Goal: Task Accomplishment & Management: Manage account settings

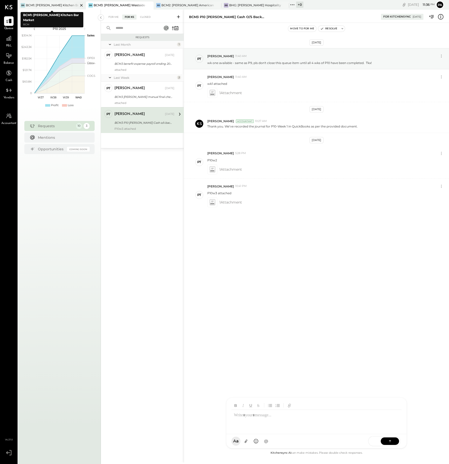
click at [67, 5] on div "BCM1: [PERSON_NAME] Kitchen Bar Market" at bounding box center [52, 5] width 52 height 4
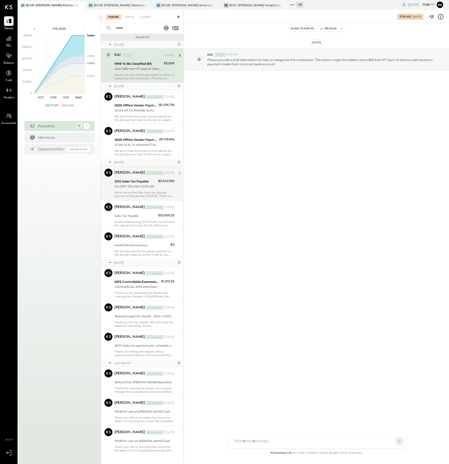
scroll to position [104, 0]
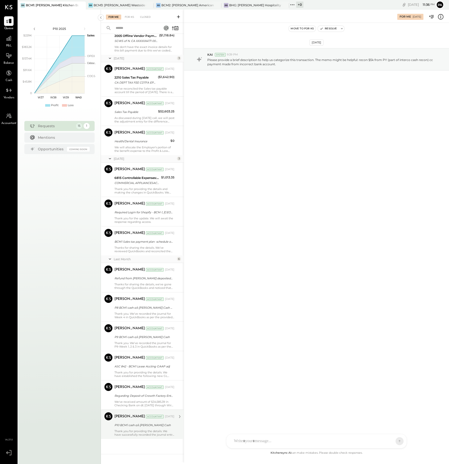
click at [141, 430] on div "Thank you for providing the details. We have successfully recorded the journal …" at bounding box center [145, 433] width 60 height 7
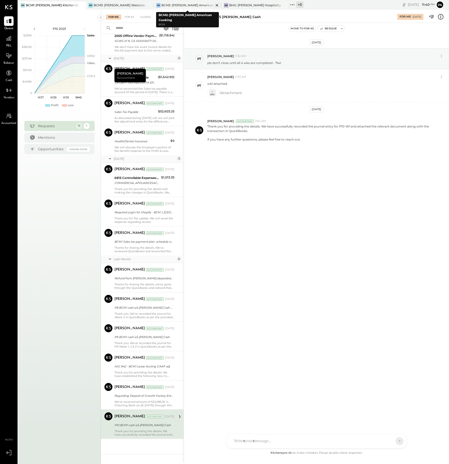
click at [185, 4] on div "BCM2: [PERSON_NAME] American Cooking" at bounding box center [188, 5] width 52 height 4
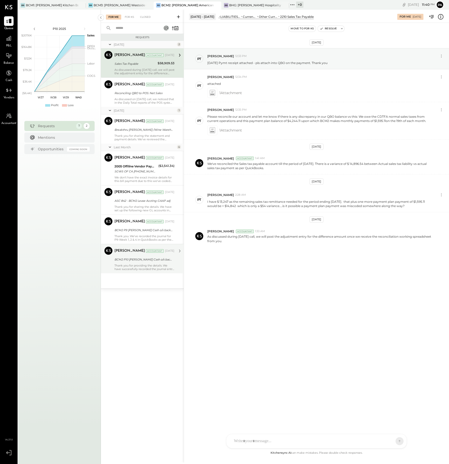
click at [150, 264] on div "Thank you for providing the details. We have successfully recorded the journal …" at bounding box center [145, 267] width 60 height 7
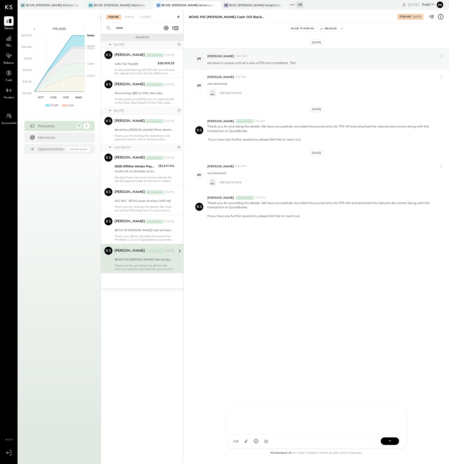
click at [280, 430] on div at bounding box center [317, 420] width 170 height 20
click at [245, 442] on icon at bounding box center [246, 441] width 5 height 5
click at [392, 440] on icon at bounding box center [390, 441] width 5 height 5
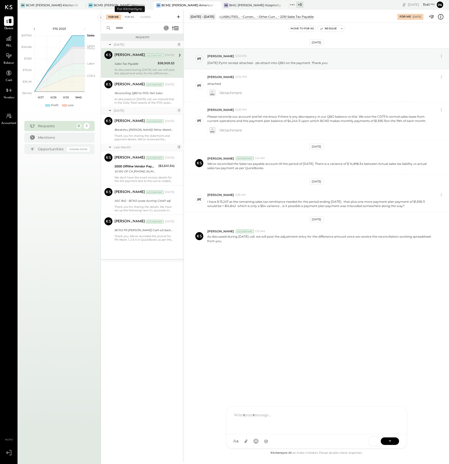
click at [128, 17] on div "For KS" at bounding box center [129, 17] width 14 height 5
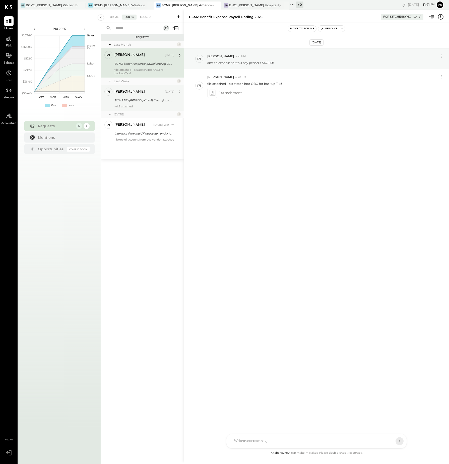
click at [161, 106] on div "wk3 attached" at bounding box center [145, 107] width 60 height 4
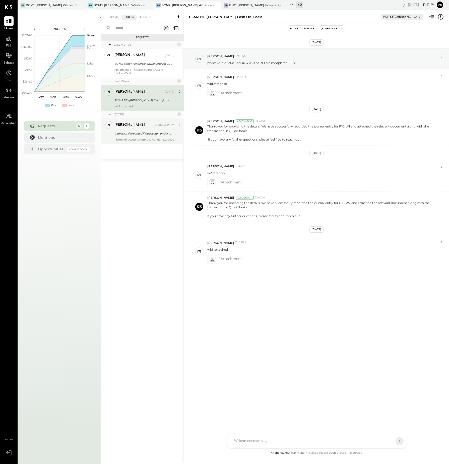
click at [157, 144] on div "PT [PERSON_NAME] Accountant [PERSON_NAME] [DATE], 2:19 PM Interstate Propane/Oi…" at bounding box center [142, 131] width 83 height 26
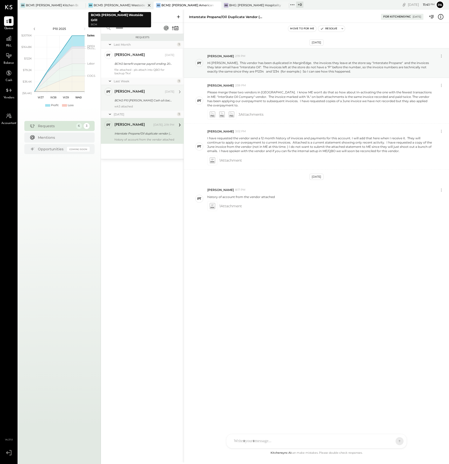
click at [105, 5] on div "BCM3: [PERSON_NAME] Westside Grill" at bounding box center [120, 5] width 52 height 4
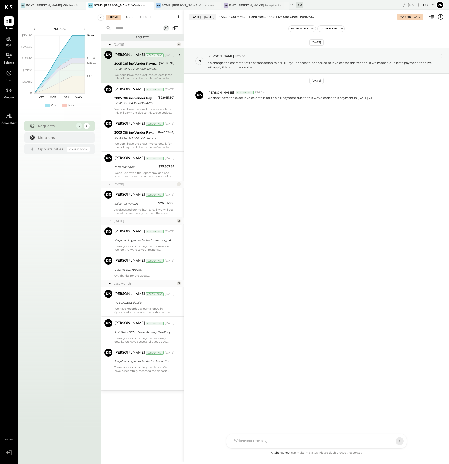
click at [131, 16] on div "For KS" at bounding box center [129, 17] width 14 height 5
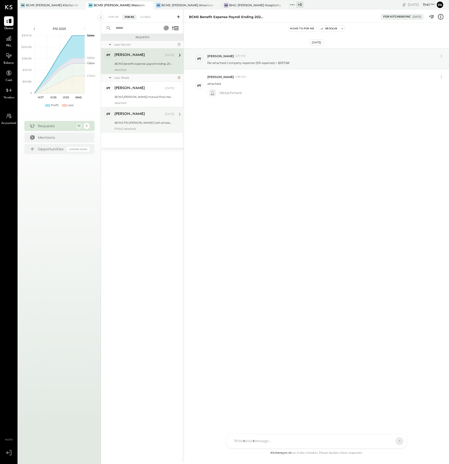
click at [140, 126] on div "[PERSON_NAME] [DATE] BCM3 P10 [PERSON_NAME] Cash o/s backup P10w3 attached" at bounding box center [145, 120] width 60 height 21
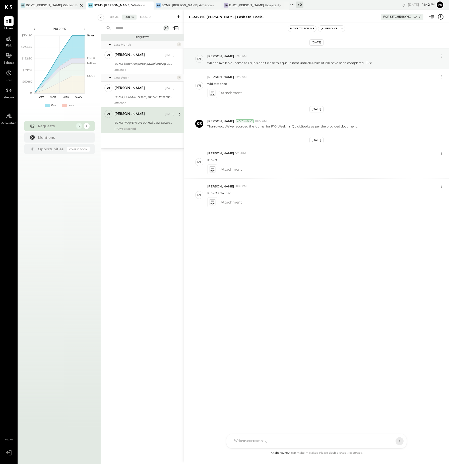
click at [56, 5] on div "BCM1: [PERSON_NAME] Kitchen Bar Market" at bounding box center [52, 5] width 52 height 4
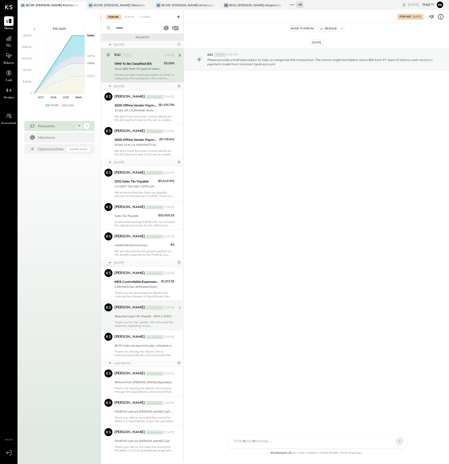
scroll to position [104, 0]
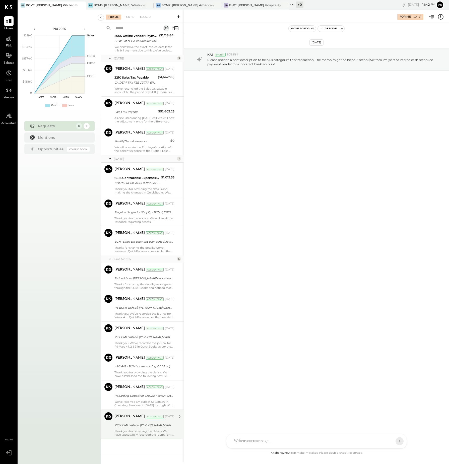
click at [151, 430] on div "Thank you for providing the details. We have successfully recorded the journal …" at bounding box center [145, 433] width 60 height 7
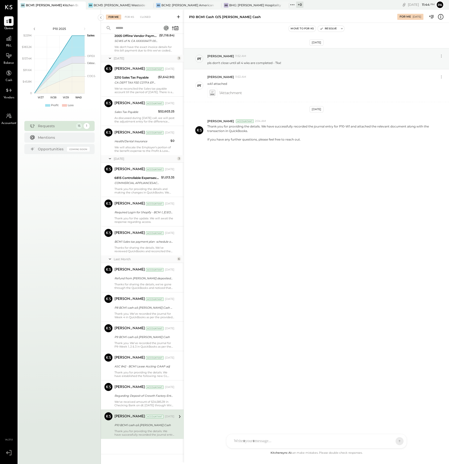
click at [261, 439] on div at bounding box center [312, 441] width 161 height 11
click at [233, 416] on div "**********" at bounding box center [317, 420] width 170 height 20
click at [245, 441] on icon at bounding box center [246, 441] width 5 height 5
click at [248, 396] on div "**********" at bounding box center [317, 401] width 170 height 20
click at [246, 441] on icon at bounding box center [246, 441] width 5 height 5
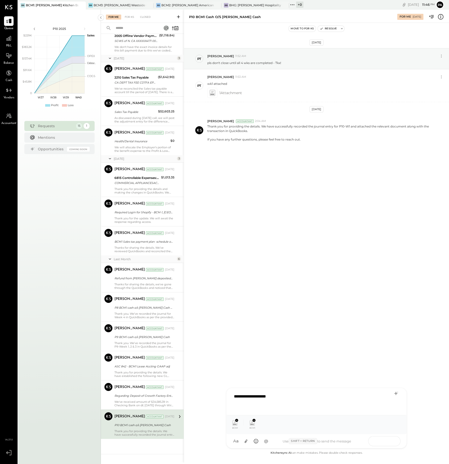
click at [393, 442] on icon at bounding box center [390, 441] width 5 height 5
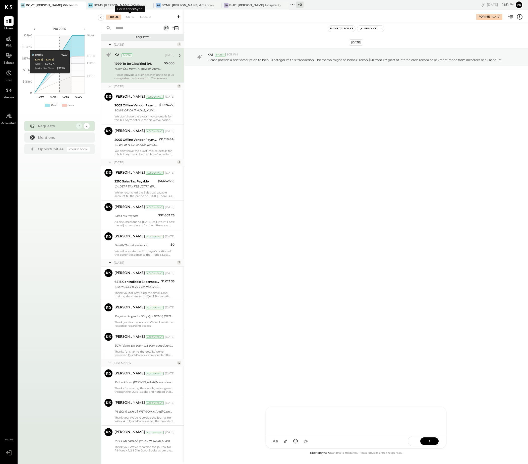
click at [131, 16] on div "For KS" at bounding box center [129, 17] width 14 height 5
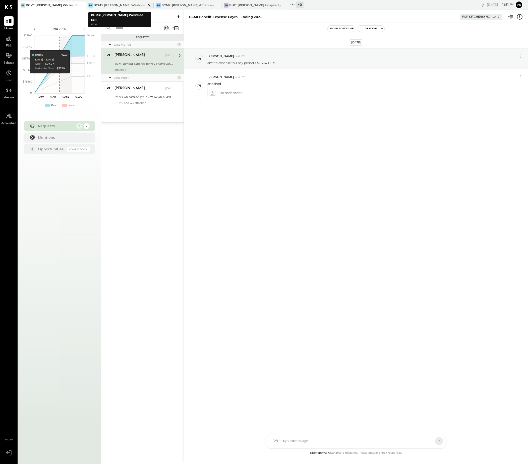
click at [131, 4] on div "BCM3: [PERSON_NAME] Westside Grill" at bounding box center [120, 5] width 52 height 4
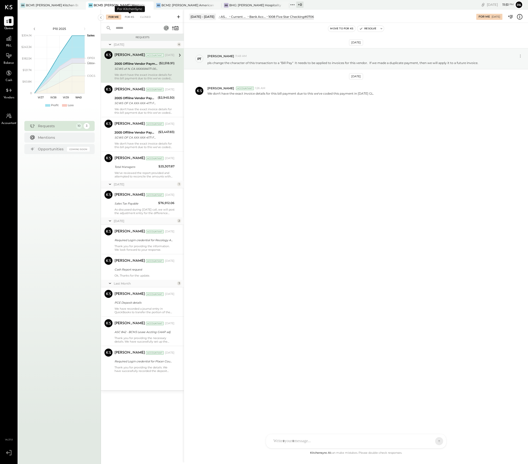
click at [132, 17] on div "For KS" at bounding box center [129, 17] width 14 height 5
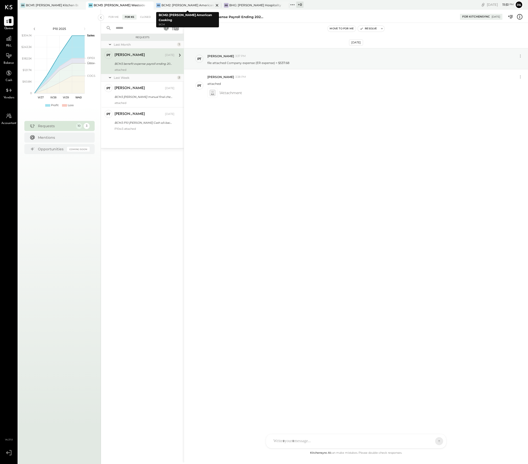
click at [187, 4] on div "BCM2: [PERSON_NAME] American Cooking" at bounding box center [188, 5] width 52 height 4
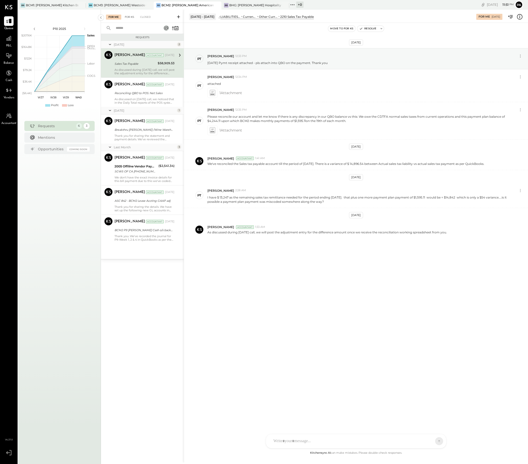
click at [131, 16] on div "For KS" at bounding box center [129, 17] width 14 height 5
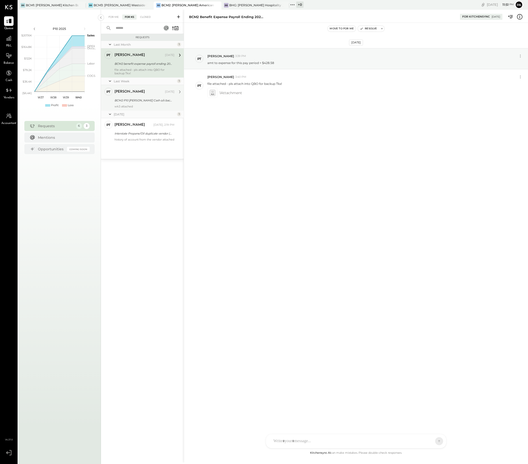
click at [145, 103] on div "BCM2 P10 [PERSON_NAME] Cash o/s backup" at bounding box center [144, 100] width 59 height 6
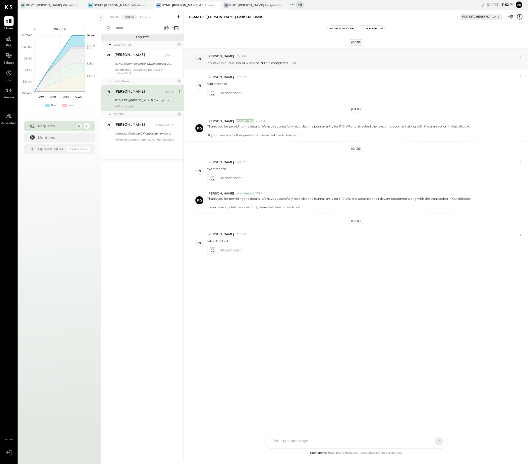
click at [6, 453] on icon at bounding box center [8, 453] width 9 height 8
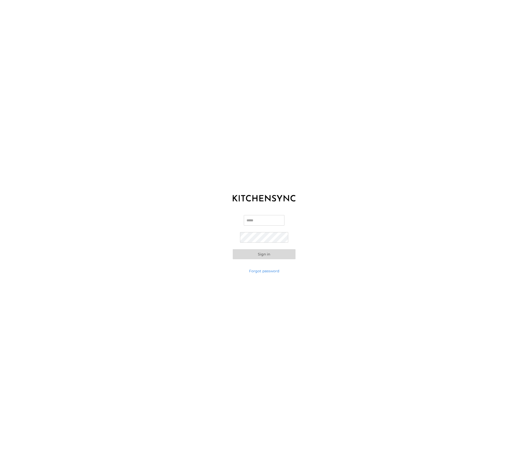
type input "**********"
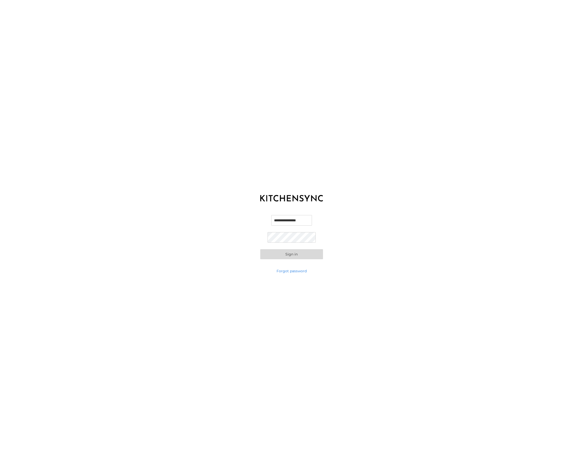
click at [419, 23] on div "**********" at bounding box center [291, 232] width 583 height 464
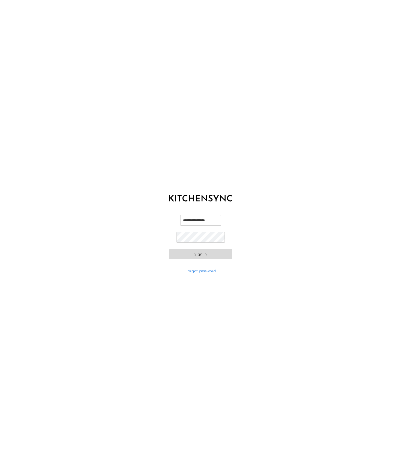
click at [86, 76] on div "**********" at bounding box center [200, 232] width 401 height 464
